Goal: Find specific page/section: Find specific page/section

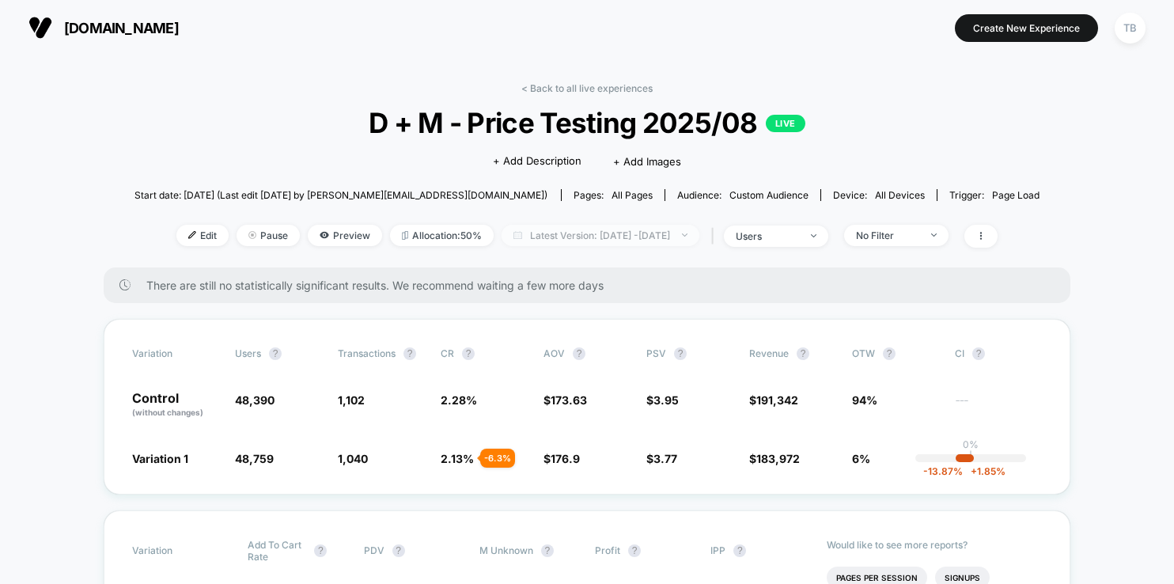
click at [648, 237] on span "Latest Version: [DATE] - [DATE]" at bounding box center [600, 235] width 198 height 21
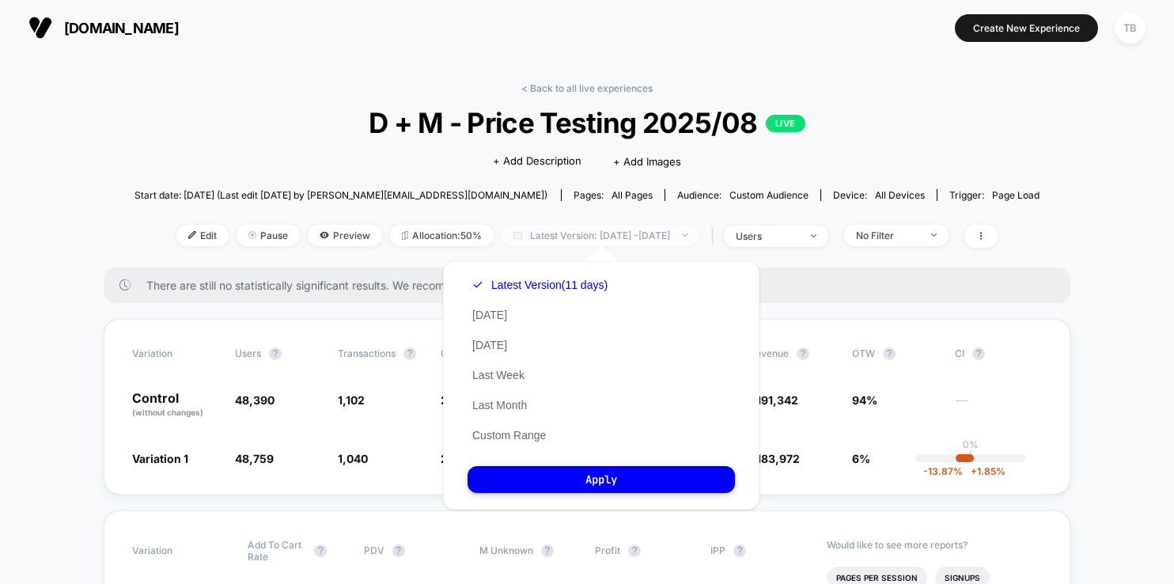
click at [648, 237] on span "Latest Version: [DATE] - [DATE]" at bounding box center [600, 235] width 198 height 21
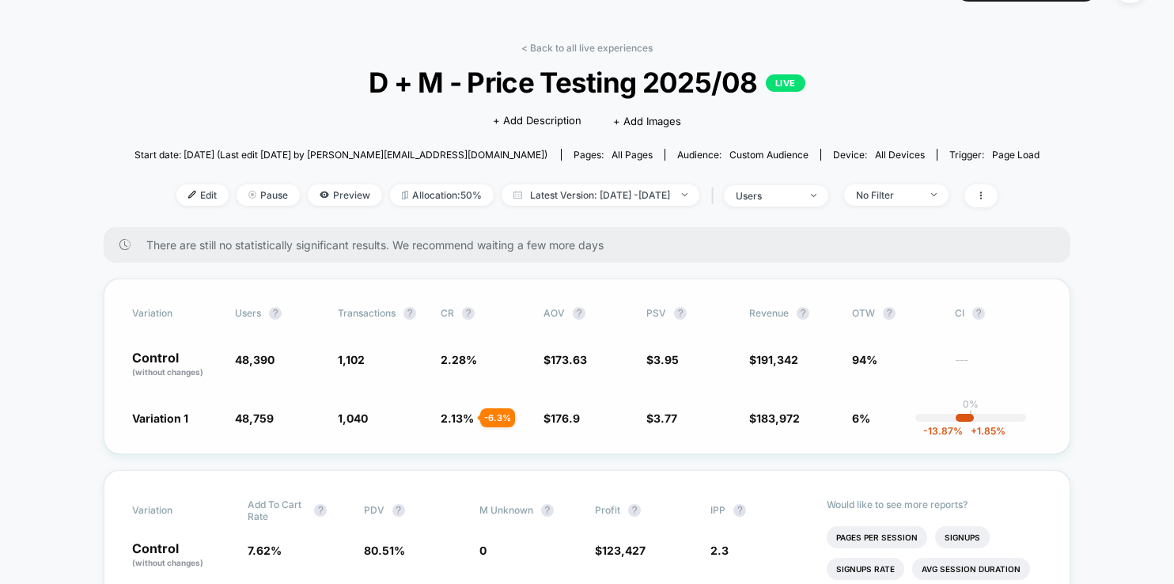
scroll to position [36, 0]
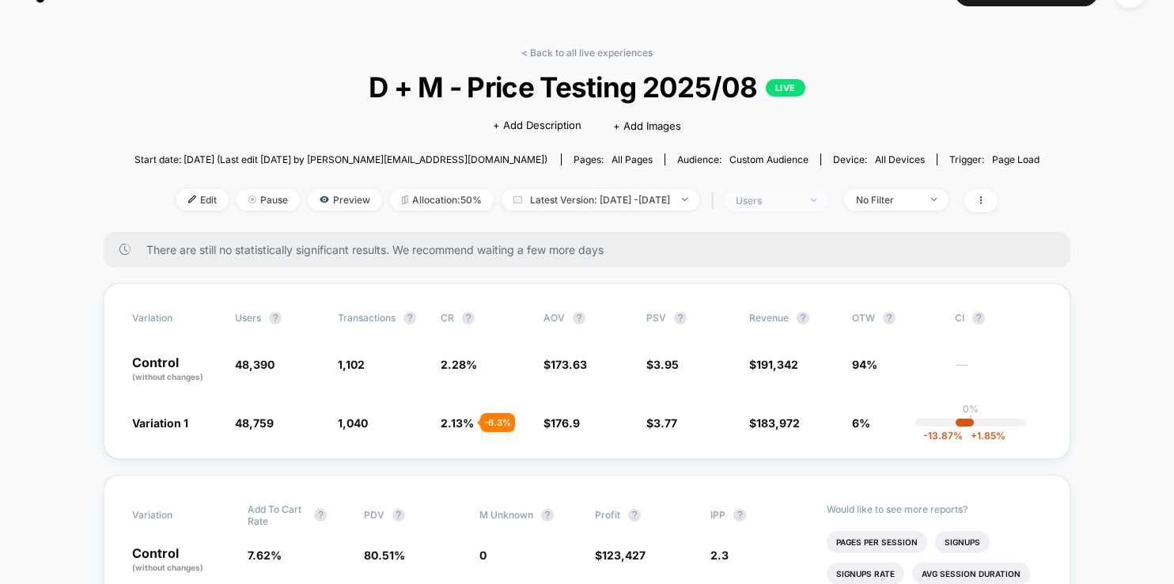
click at [799, 197] on div "users" at bounding box center [767, 201] width 63 height 12
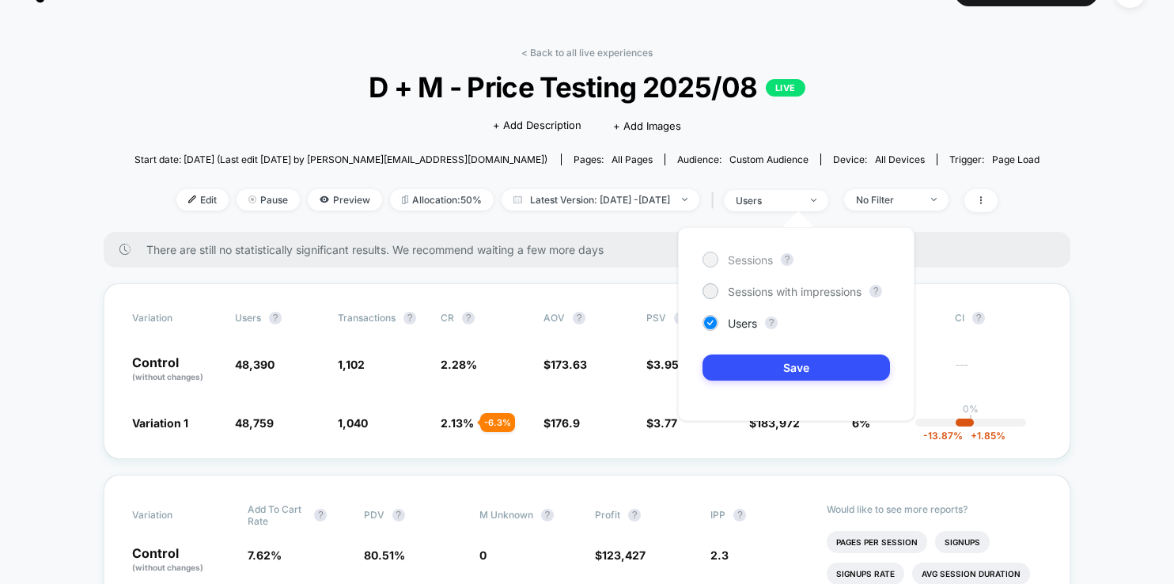
click at [750, 263] on span "Sessions" at bounding box center [750, 259] width 45 height 13
click at [757, 373] on button "Save" at bounding box center [795, 367] width 187 height 26
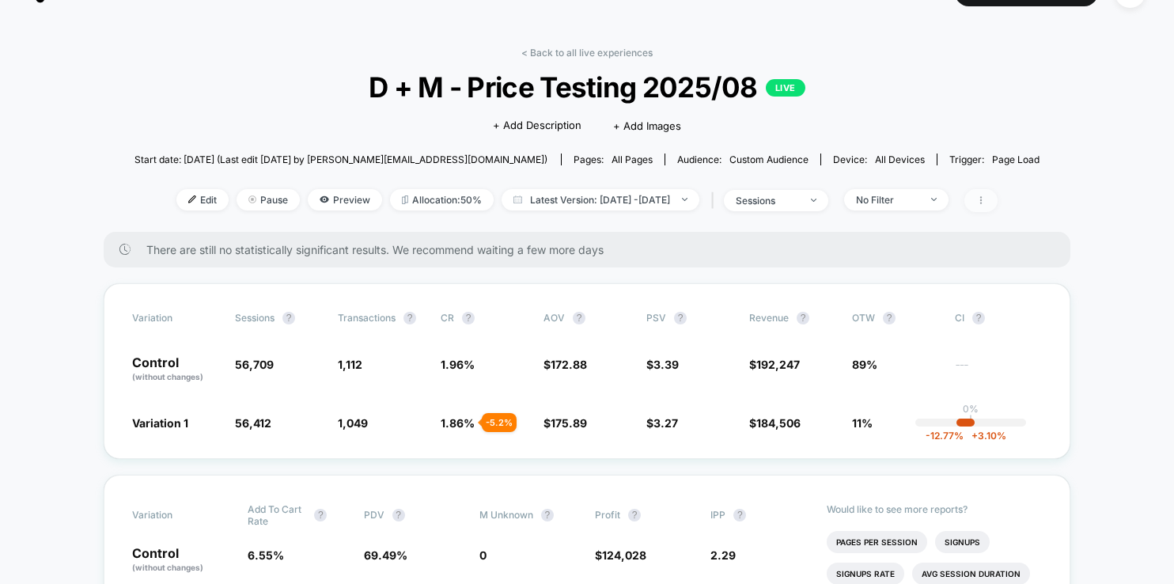
click at [986, 197] on icon at bounding box center [980, 199] width 9 height 9
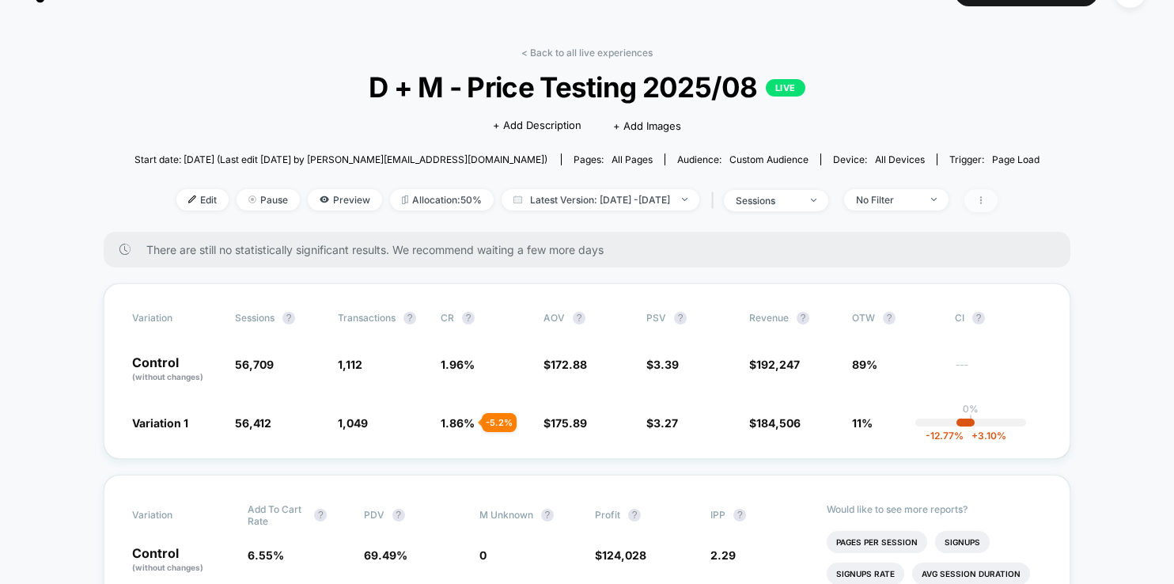
click at [986, 196] on icon at bounding box center [980, 199] width 9 height 9
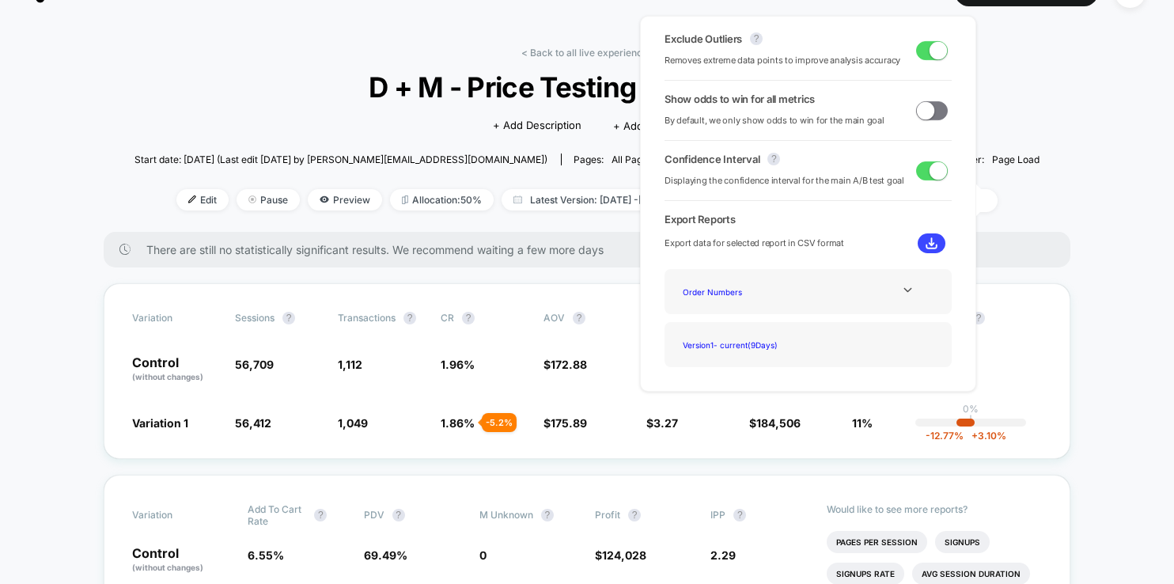
click at [917, 55] on span at bounding box center [932, 50] width 32 height 19
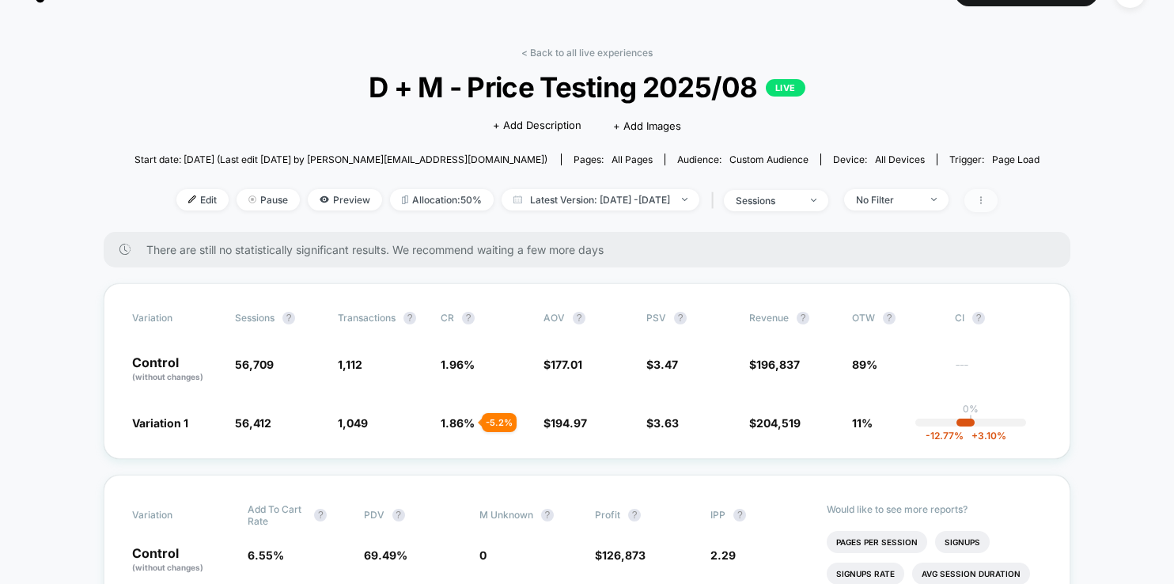
click at [997, 205] on span at bounding box center [980, 200] width 33 height 23
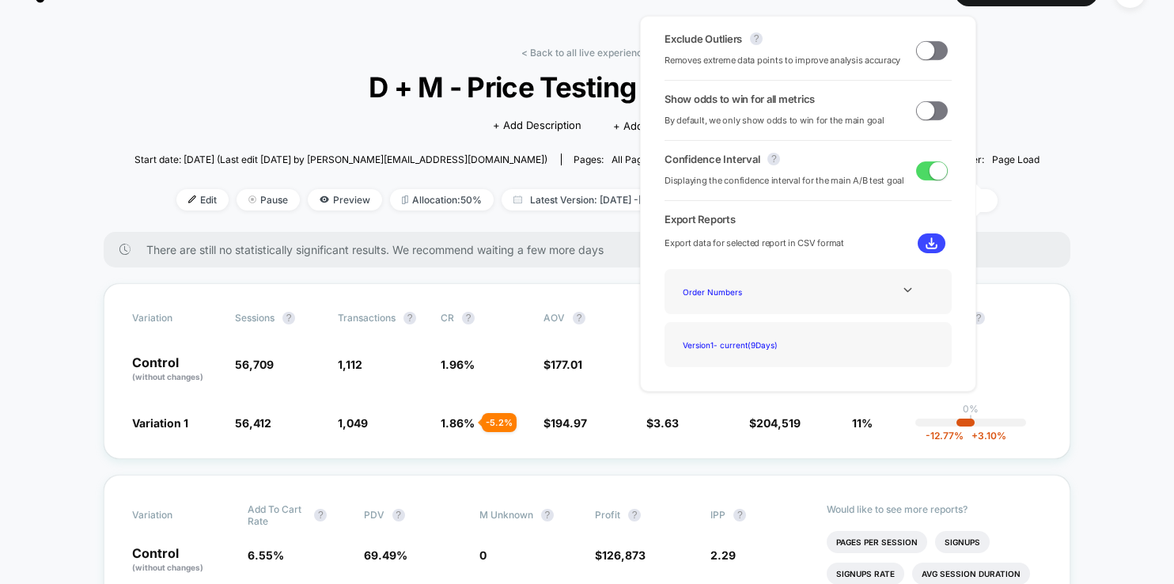
click at [918, 55] on span at bounding box center [925, 49] width 17 height 17
